Goal: Use online tool/utility: Utilize a website feature to perform a specific function

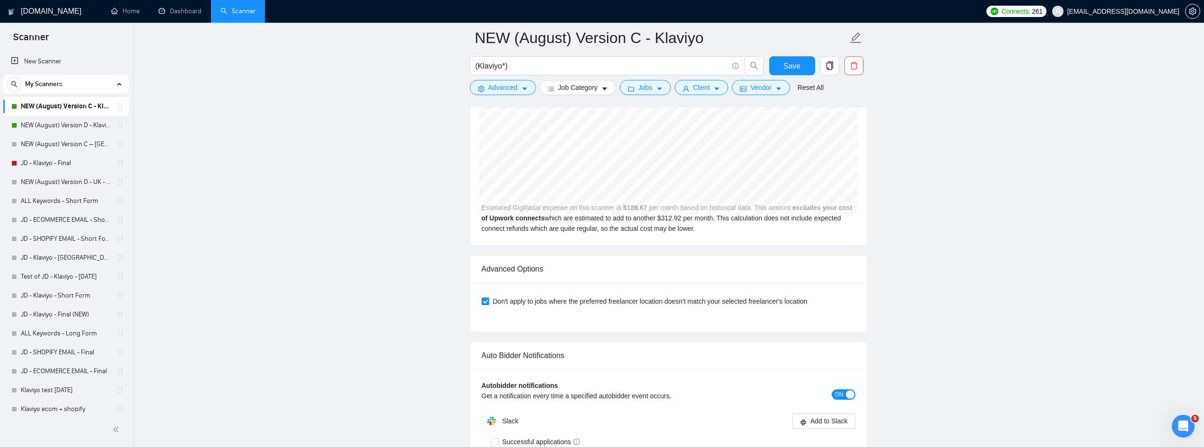
scroll to position [2267, 0]
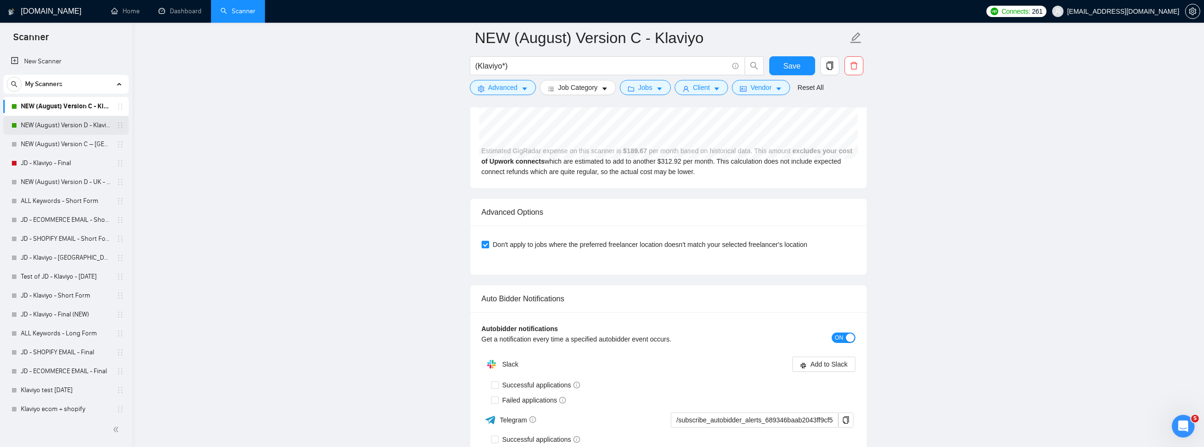
click at [46, 122] on link "NEW (August) Version D - Klaviyo" at bounding box center [66, 125] width 90 height 19
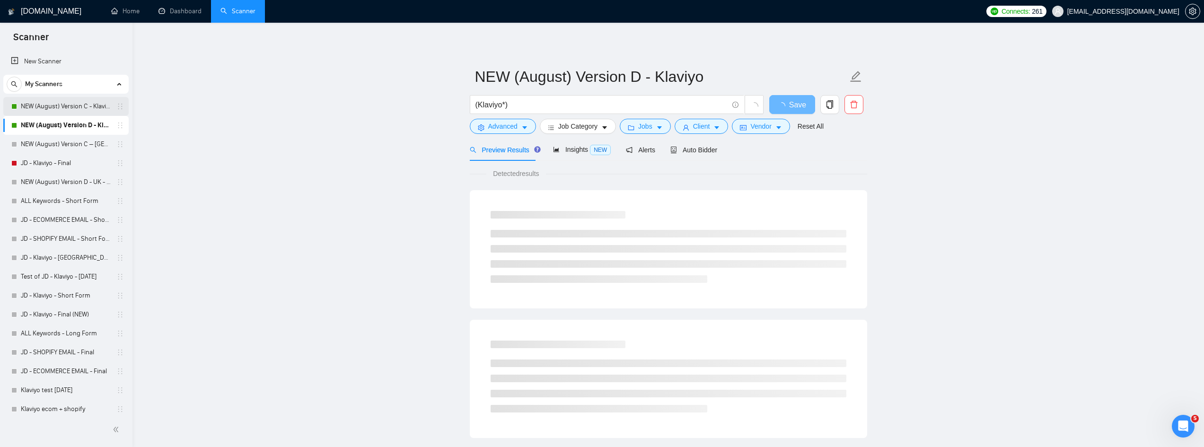
click at [51, 105] on link "NEW (August) Version C - Klaviyo" at bounding box center [66, 106] width 90 height 19
click at [46, 115] on link "NEW (August) Version C - Klaviyo" at bounding box center [66, 106] width 90 height 19
click at [44, 127] on link "NEW (August) Version D - Klaviyo" at bounding box center [66, 125] width 90 height 19
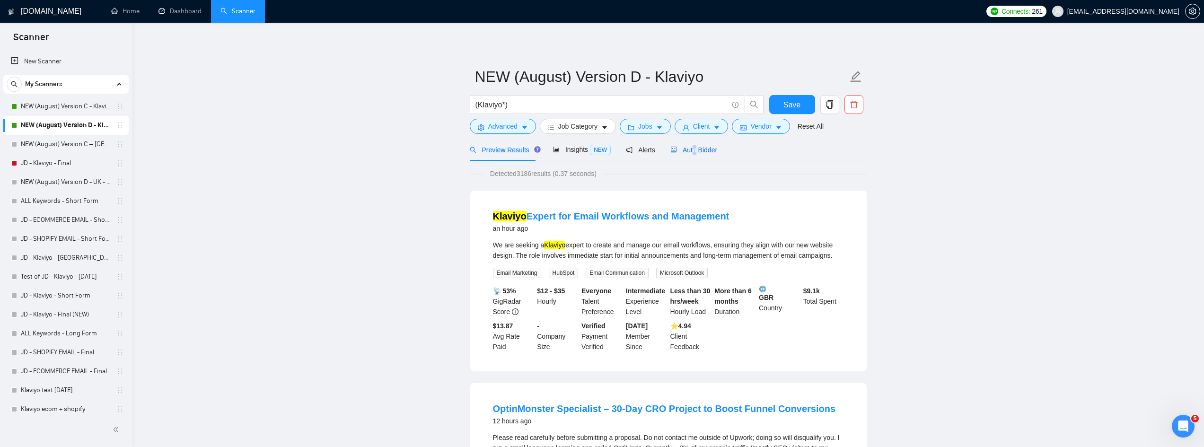
click at [690, 150] on span "Auto Bidder" at bounding box center [693, 150] width 47 height 8
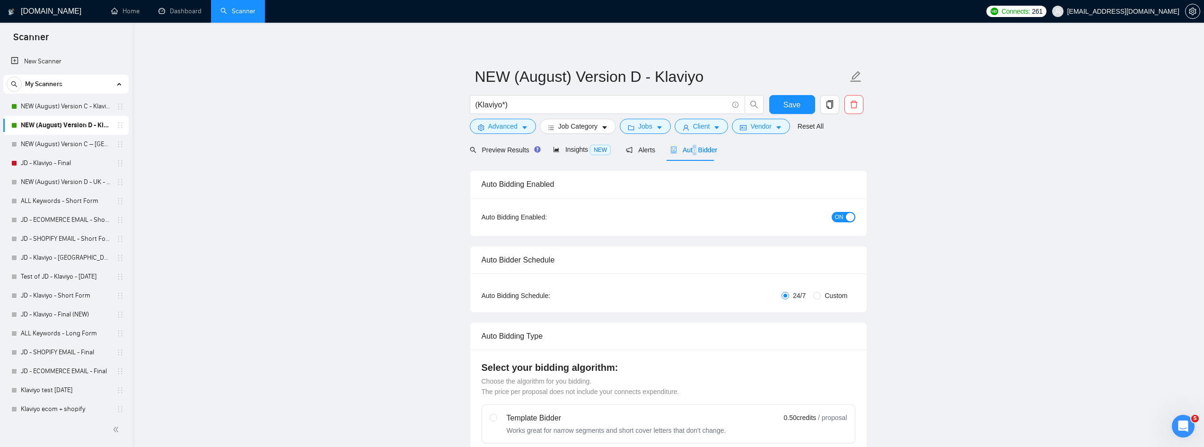
radio input "false"
radio input "true"
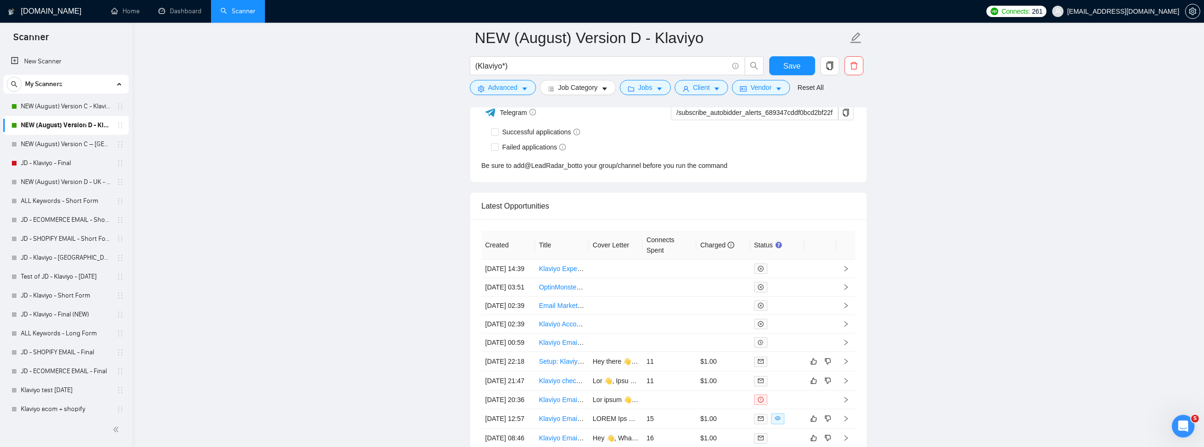
scroll to position [2779, 0]
